Goal: Information Seeking & Learning: Learn about a topic

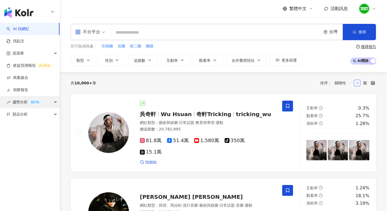
click at [24, 99] on span "趨勢分析 BETA" at bounding box center [26, 102] width 29 height 12
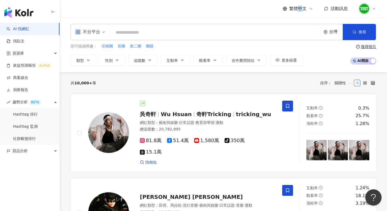
click at [300, 9] on span "繁體中文" at bounding box center [297, 9] width 17 height 6
click at [294, 33] on div "English" at bounding box center [300, 35] width 27 height 9
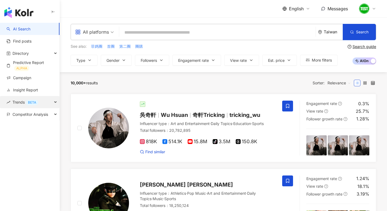
click at [15, 102] on span "Trends BETA" at bounding box center [25, 102] width 26 height 12
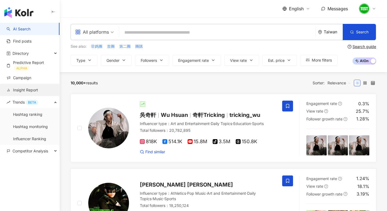
click at [25, 90] on link "Insight Report" at bounding box center [22, 89] width 31 height 5
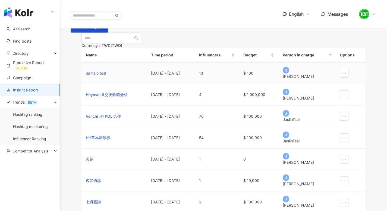
click at [101, 76] on div "ua halo test" at bounding box center [114, 73] width 56 height 6
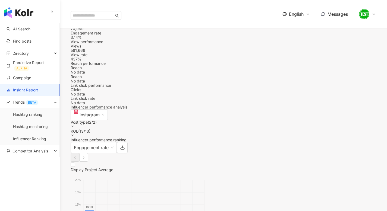
scroll to position [343, 0]
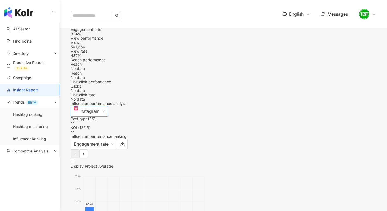
click at [100, 116] on div "Instagram" at bounding box center [87, 111] width 26 height 10
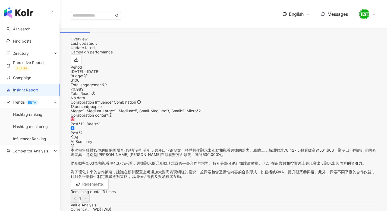
scroll to position [0, 0]
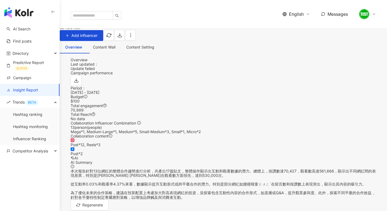
click at [303, 11] on div "English" at bounding box center [296, 14] width 28 height 6
click at [295, 22] on div "繁體中文" at bounding box center [299, 20] width 27 height 9
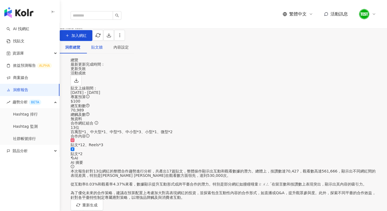
click at [103, 50] on div "貼文牆" at bounding box center [96, 47] width 11 height 6
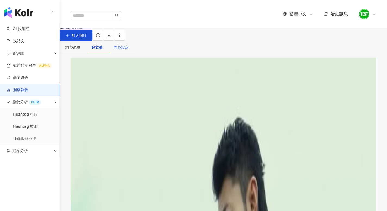
click at [129, 50] on div "內容設定" at bounding box center [120, 47] width 15 height 6
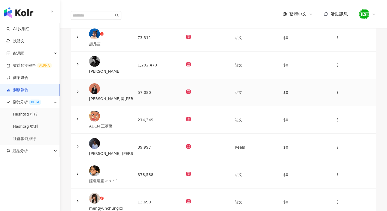
scroll to position [68, 0]
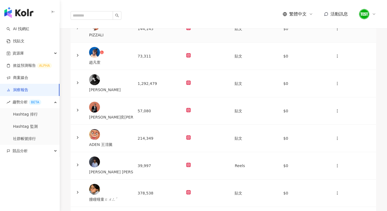
click at [100, 30] on img at bounding box center [94, 25] width 11 height 11
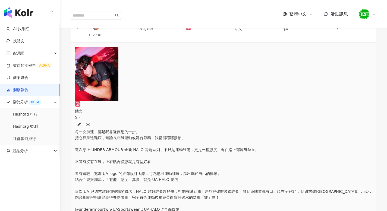
click at [113, 101] on img at bounding box center [96, 74] width 43 height 54
click at [90, 122] on icon "button" at bounding box center [88, 124] width 4 height 4
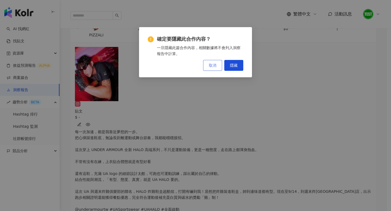
click at [217, 67] on button "取消" at bounding box center [212, 65] width 19 height 11
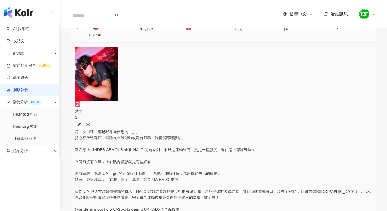
scroll to position [0, 0]
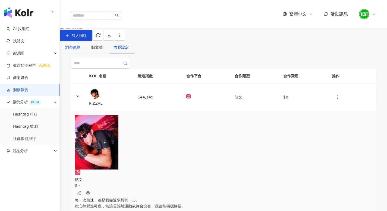
click at [78, 50] on div "洞察總覽" at bounding box center [72, 47] width 15 height 6
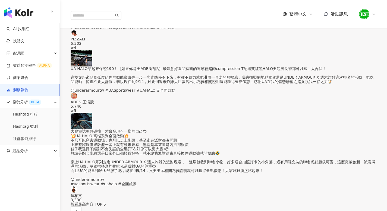
scroll to position [1400, 0]
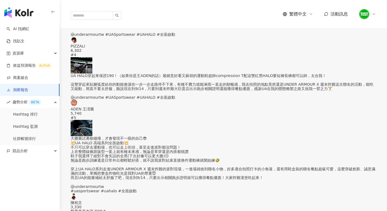
click at [352, 56] on div "負面留言" at bounding box center [351, 55] width 18 height 6
click at [354, 72] on div "無法判斷" at bounding box center [351, 74] width 18 height 6
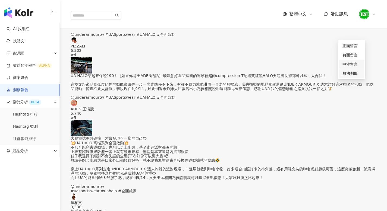
click at [353, 63] on div "中性留言" at bounding box center [351, 64] width 18 height 6
drag, startPoint x: 353, startPoint y: 45, endPoint x: 349, endPoint y: 47, distance: 4.5
click at [353, 45] on div "正面留言" at bounding box center [351, 46] width 18 height 6
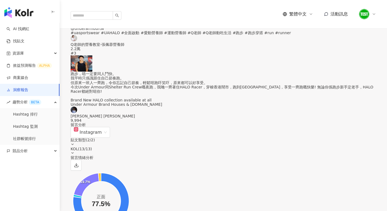
scroll to position [1556, 0]
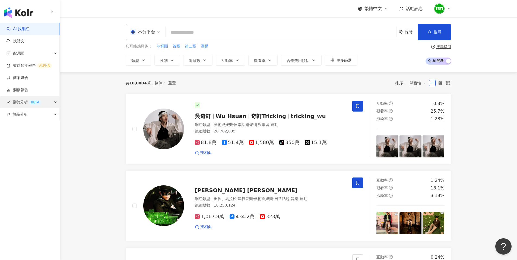
click at [21, 102] on span "趨勢分析 BETA" at bounding box center [26, 102] width 29 height 12
click at [25, 115] on link "Hashtag 排行" at bounding box center [25, 114] width 25 height 5
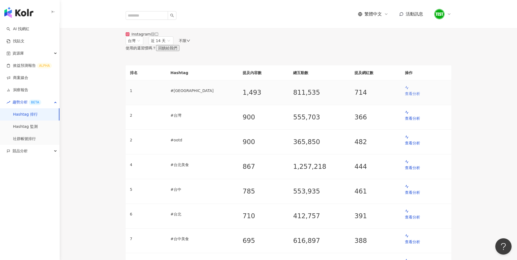
click at [413, 97] on p "查看分析" at bounding box center [426, 94] width 42 height 6
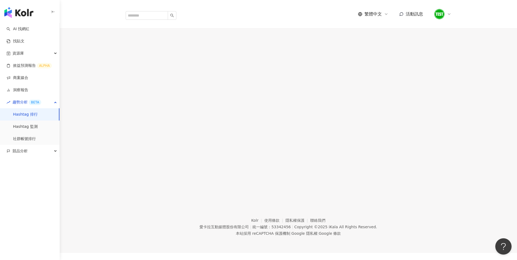
scroll to position [11, 0]
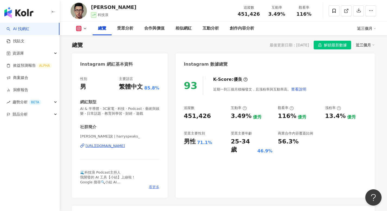
click at [156, 189] on span "看更多" at bounding box center [154, 187] width 11 height 5
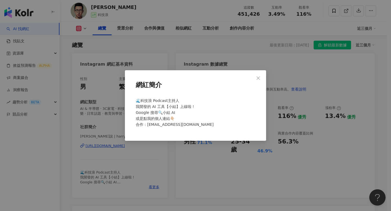
click at [168, 179] on div "網紅簡介 🌊科技浪 Podcast主持人 我開發的 AI 工具【小結】上線啦！ Google 搜尋🔍小結 AI 或是點我的個人連結👇🏼 合作：[EMAIL_A…" at bounding box center [195, 105] width 391 height 211
